Goal: Download file/media

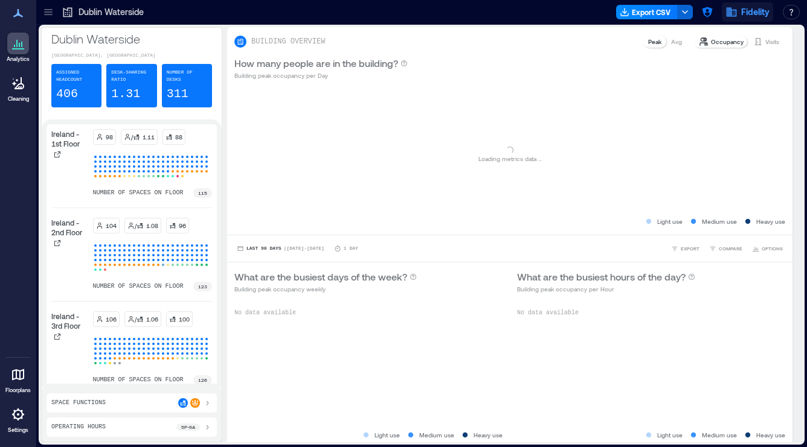
click at [728, 17] on icon "button" at bounding box center [731, 12] width 12 height 12
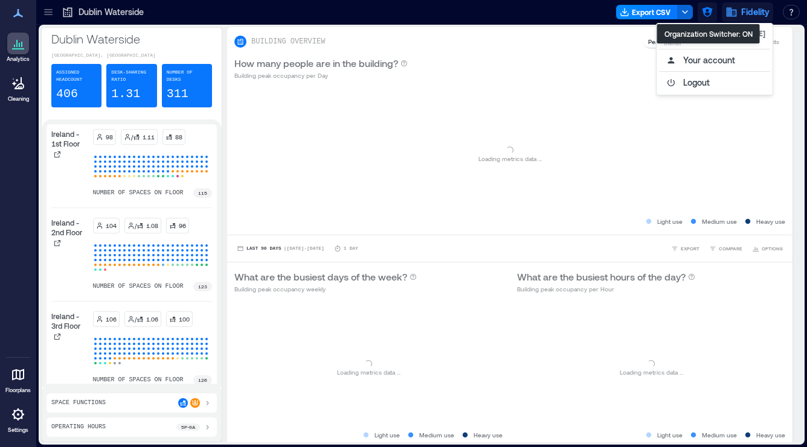
click at [708, 17] on icon "button" at bounding box center [707, 12] width 12 height 12
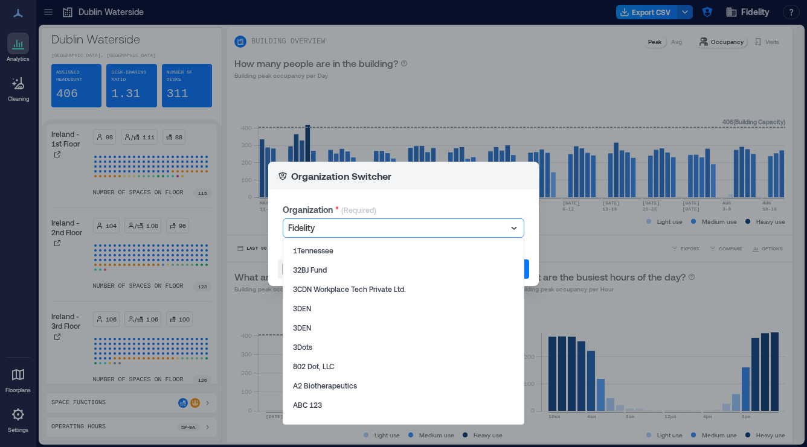
click at [447, 225] on div at bounding box center [397, 228] width 219 height 14
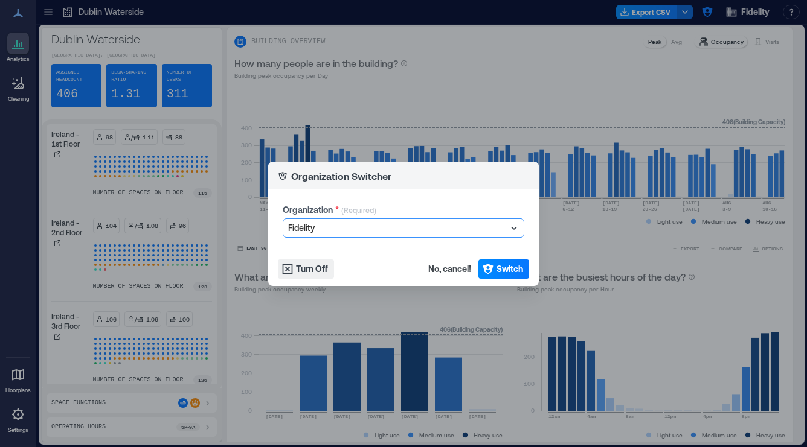
click at [447, 225] on div at bounding box center [397, 228] width 219 height 14
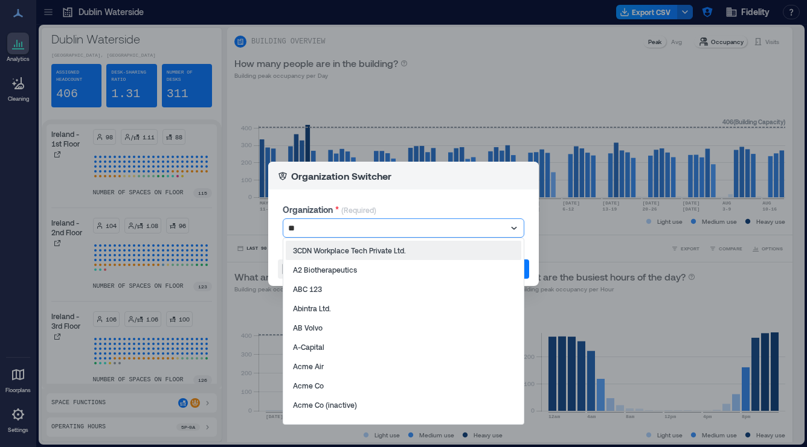
type input "***"
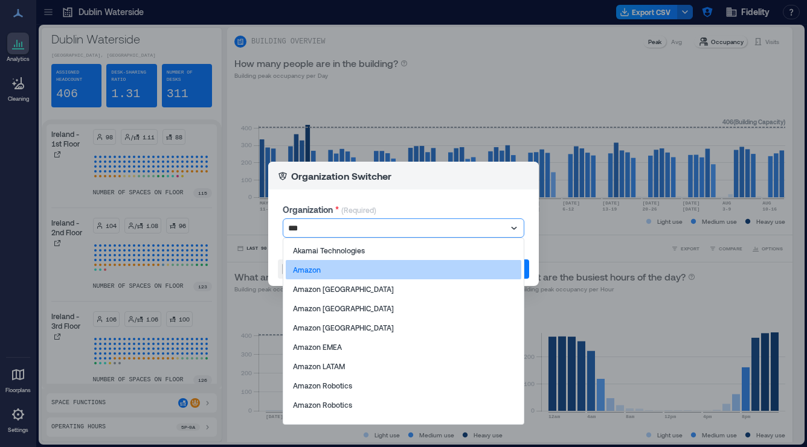
click at [360, 265] on div "Amazon" at bounding box center [403, 269] width 235 height 19
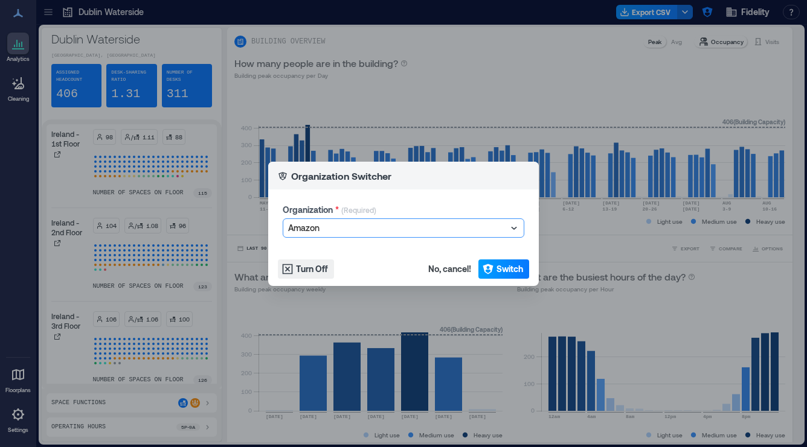
click at [501, 268] on span "Switch" at bounding box center [509, 269] width 27 height 12
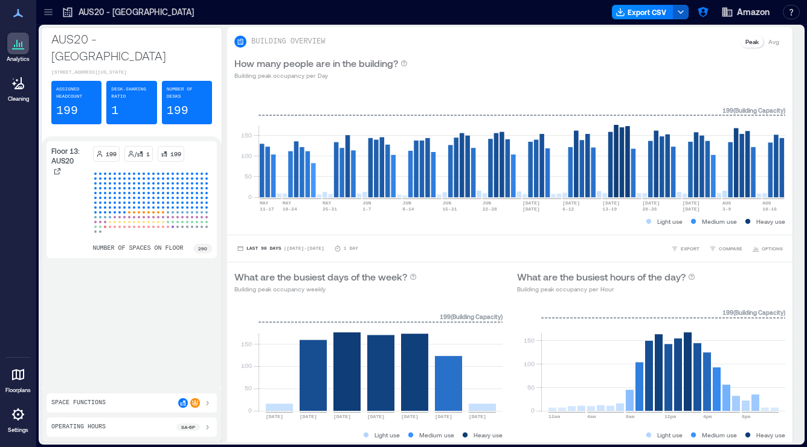
click at [681, 14] on icon "button" at bounding box center [681, 12] width 10 height 10
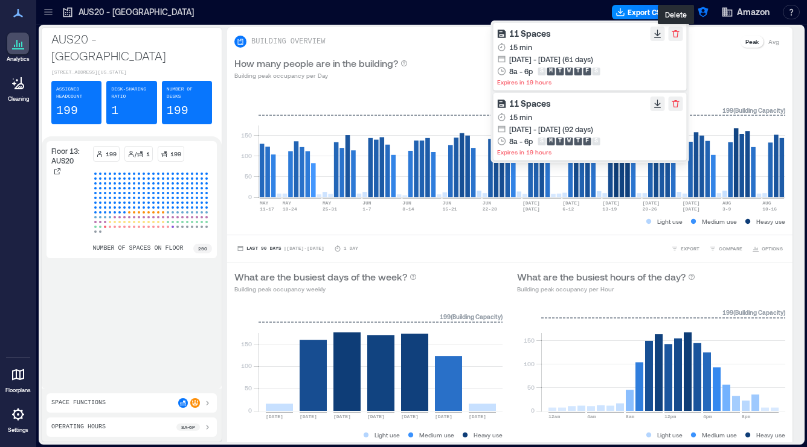
click at [677, 37] on icon "button" at bounding box center [676, 34] width 10 height 10
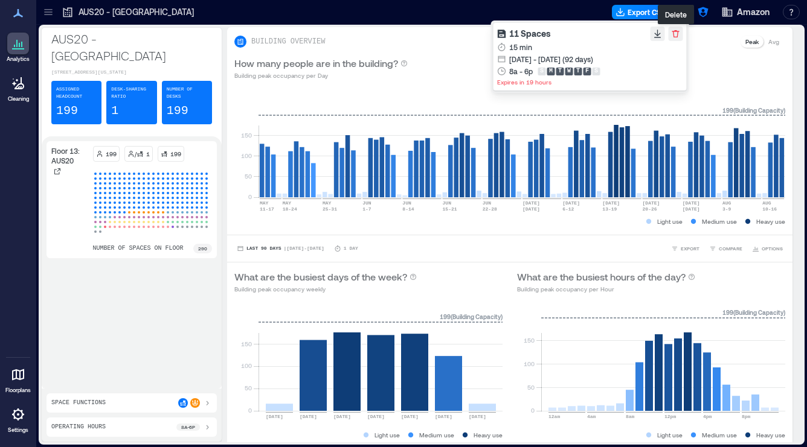
click at [676, 35] on icon "button" at bounding box center [676, 34] width 10 height 10
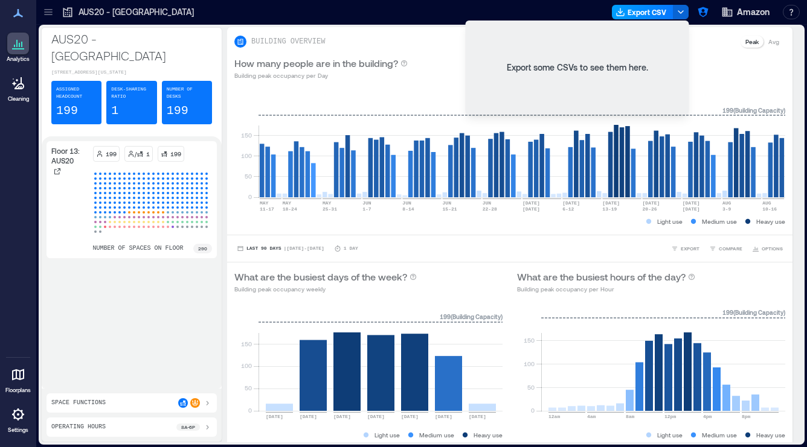
click at [651, 8] on button "Export CSV" at bounding box center [643, 12] width 62 height 14
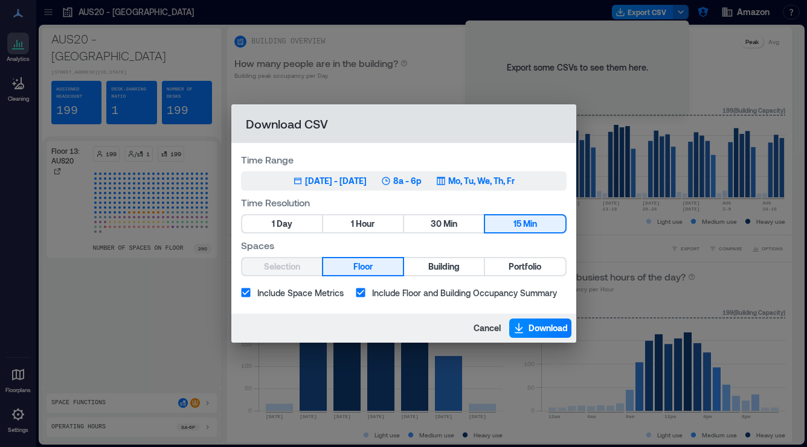
click at [305, 181] on div "May 14, 2025 - Aug 13, 2025" at bounding box center [336, 181] width 62 height 12
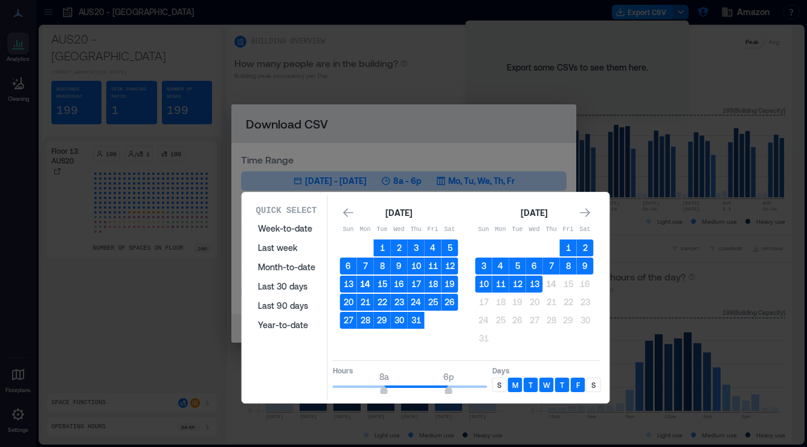
click at [367, 286] on button "14" at bounding box center [365, 284] width 17 height 17
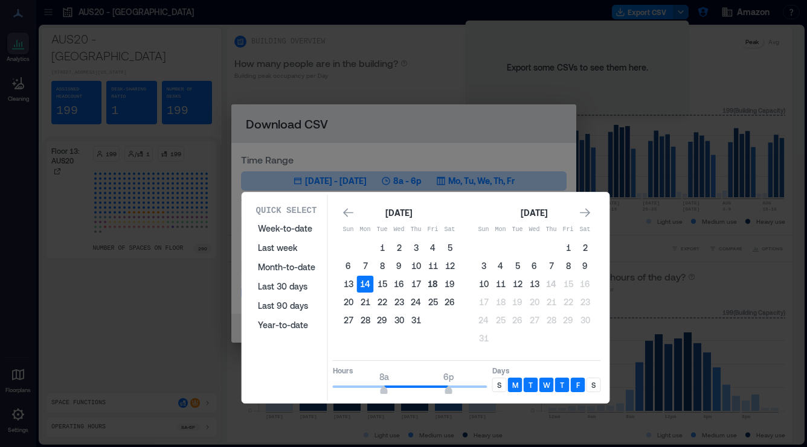
click at [435, 286] on button "18" at bounding box center [432, 284] width 17 height 17
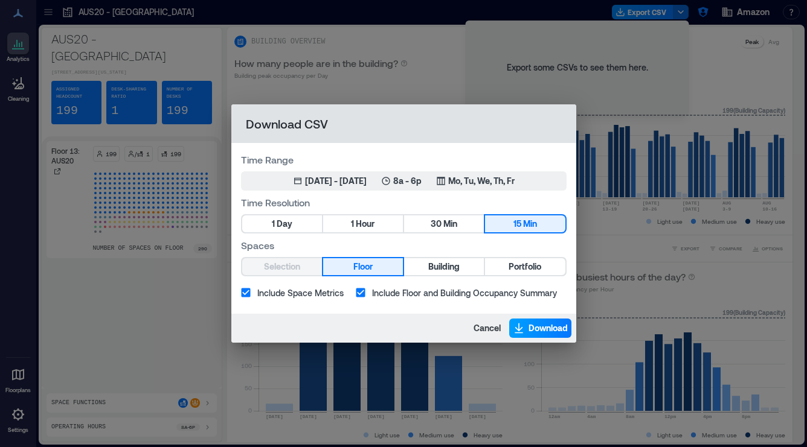
click at [526, 327] on button "Download" at bounding box center [540, 328] width 62 height 19
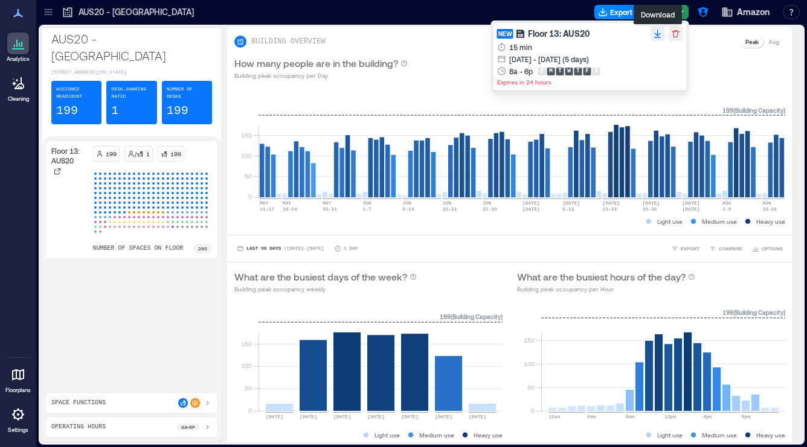
click at [656, 34] on icon "button" at bounding box center [657, 33] width 6 height 7
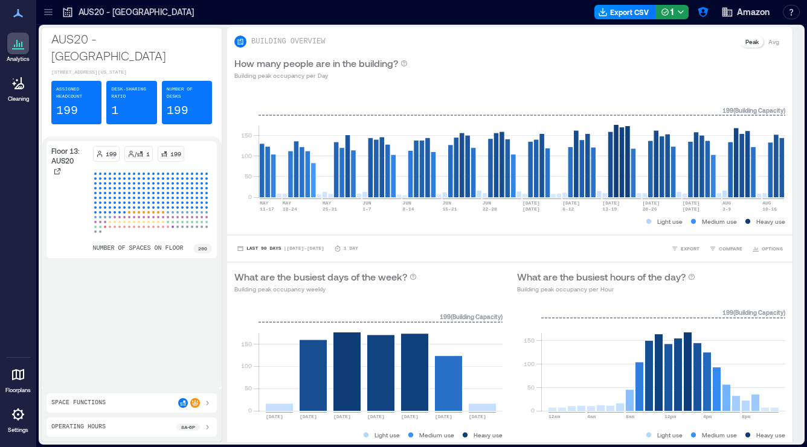
click at [523, 4] on div at bounding box center [395, 11] width 387 height 19
click at [682, 15] on icon "button" at bounding box center [681, 12] width 10 height 10
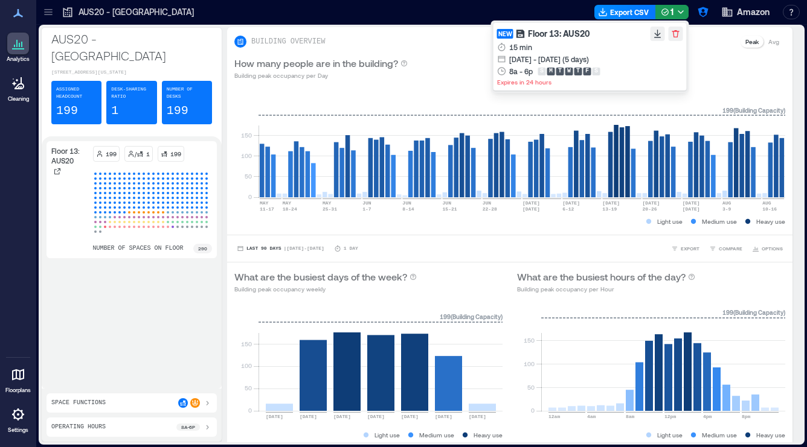
click at [491, 10] on div at bounding box center [395, 11] width 387 height 19
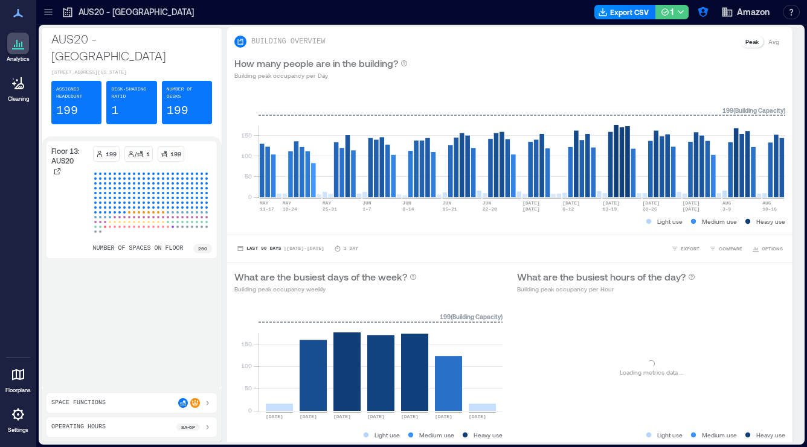
click at [680, 13] on icon "button" at bounding box center [681, 12] width 10 height 10
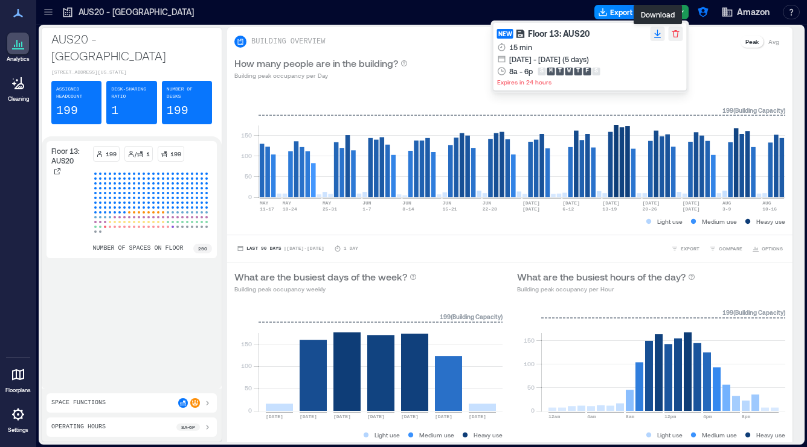
click at [657, 34] on icon "button" at bounding box center [657, 33] width 6 height 7
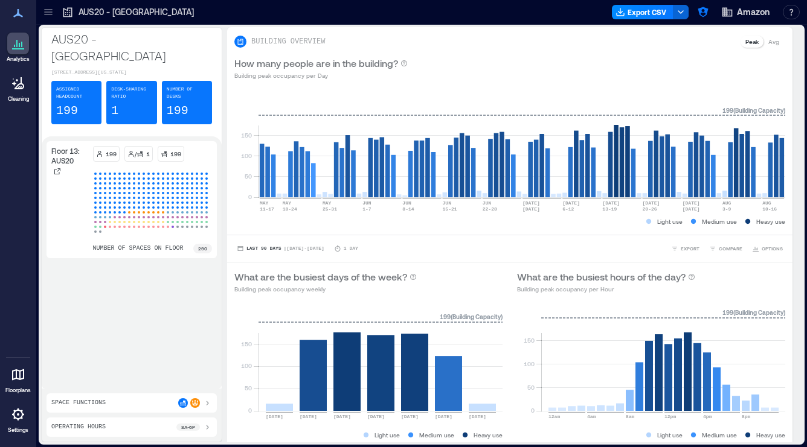
click at [583, 12] on div at bounding box center [404, 11] width 405 height 19
click at [619, 10] on icon "button" at bounding box center [620, 12] width 10 height 10
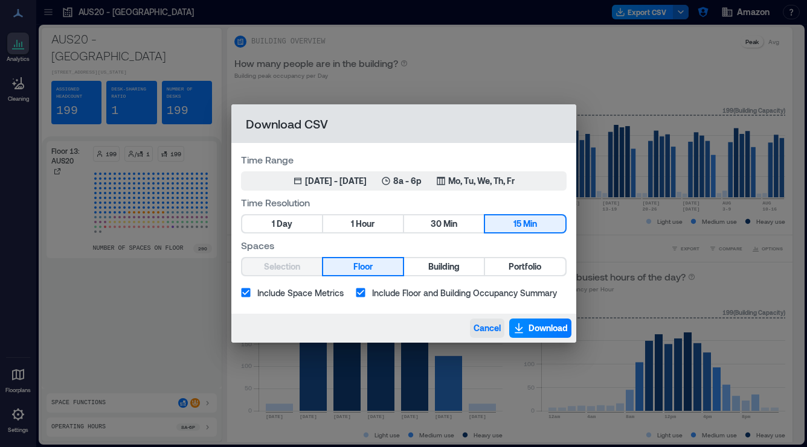
click at [487, 329] on span "Cancel" at bounding box center [486, 328] width 27 height 12
